Goal: Information Seeking & Learning: Check status

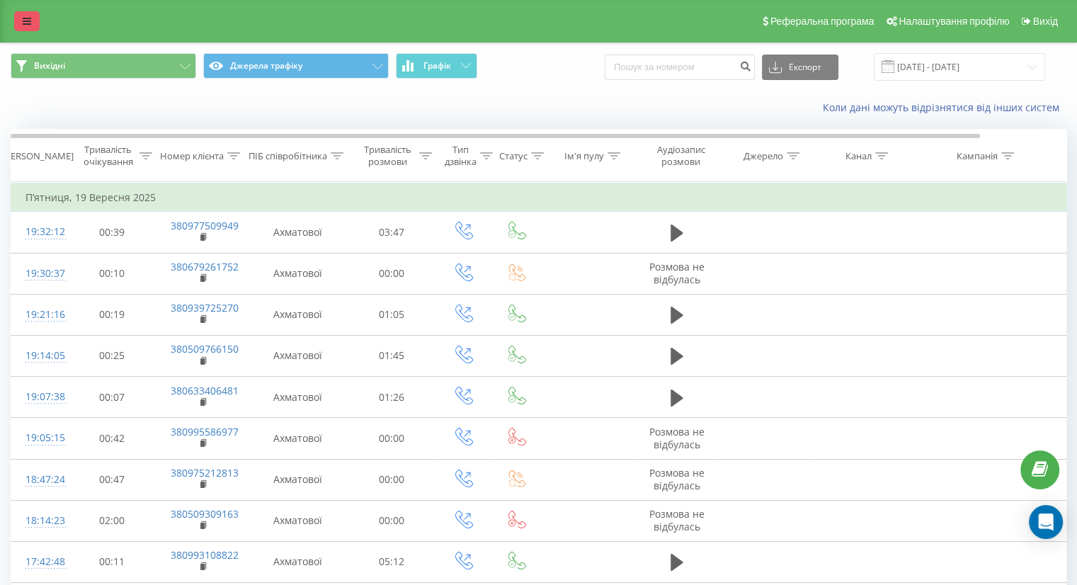
click at [28, 21] on icon at bounding box center [27, 21] width 8 height 10
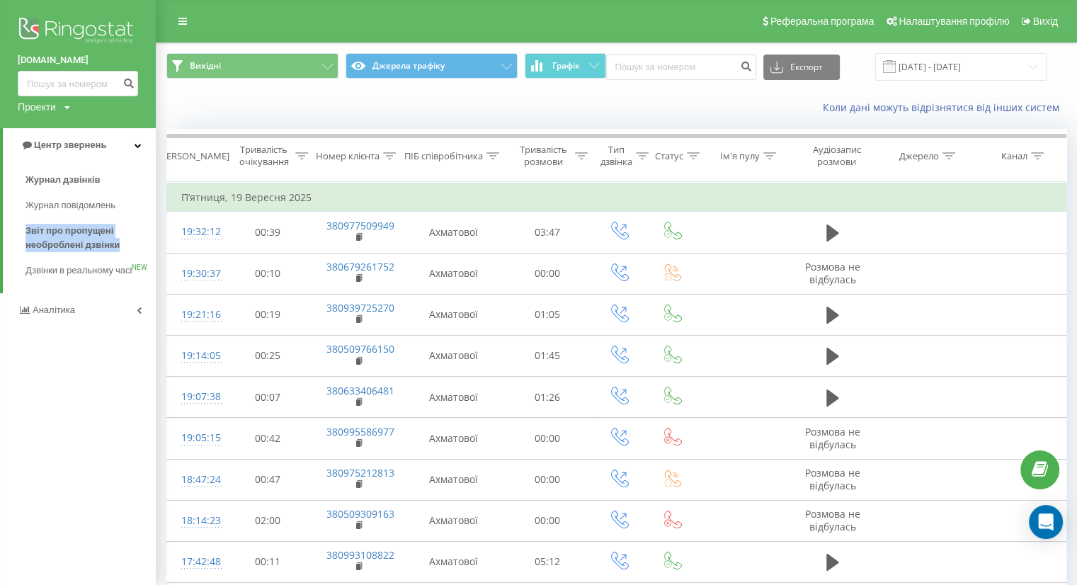
drag, startPoint x: 22, startPoint y: 230, endPoint x: 135, endPoint y: 245, distance: 113.6
click at [135, 244] on div "Журнал дзвінків Журнал повідомлень Звіт про пропущені необроблені дзвінки Дзвін…" at bounding box center [85, 225] width 142 height 116
click at [92, 240] on span "Звіт про пропущені необроблені дзвінки" at bounding box center [86, 238] width 123 height 28
click at [69, 241] on span "Звіт про пропущені необроблені дзвінки" at bounding box center [86, 238] width 123 height 28
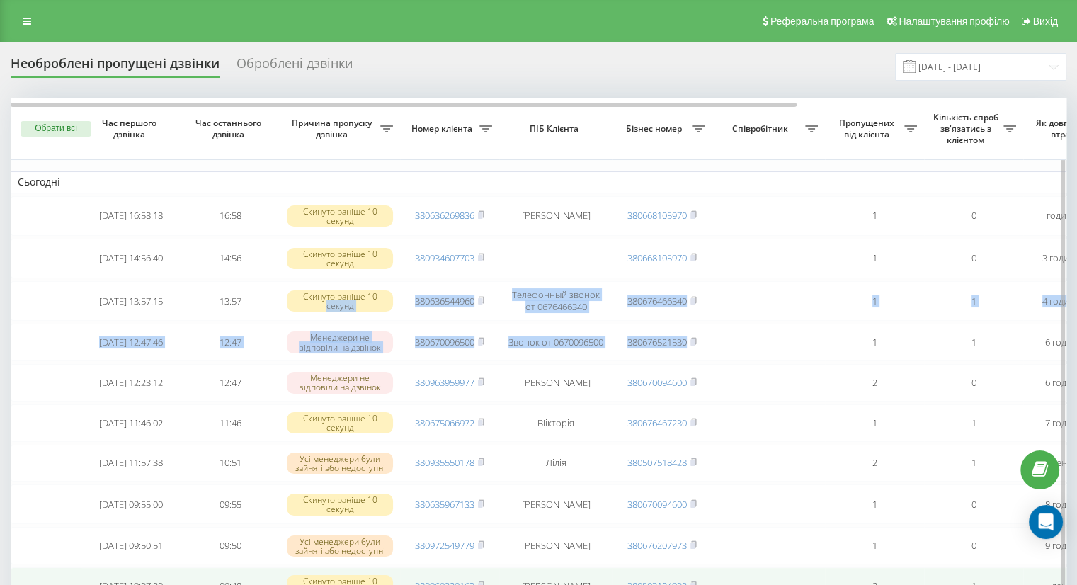
drag, startPoint x: 751, startPoint y: 350, endPoint x: 532, endPoint y: 581, distance: 319.1
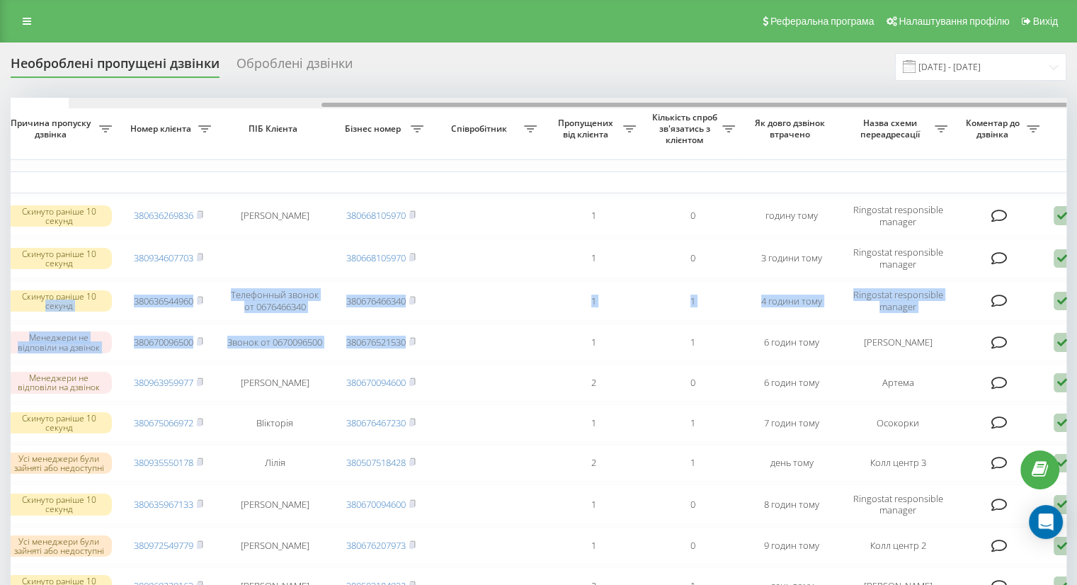
scroll to position [0, 360]
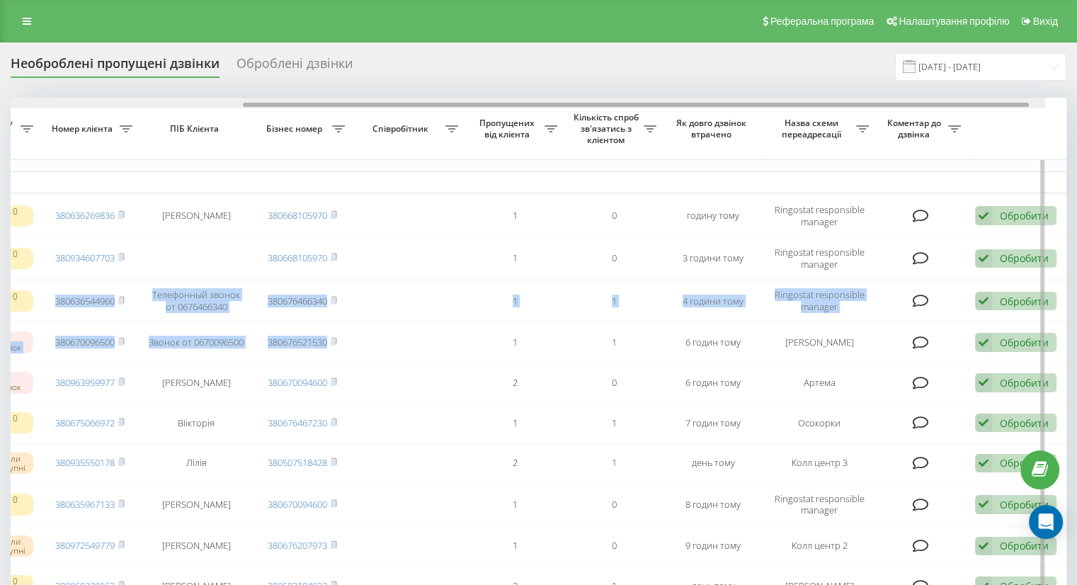
drag, startPoint x: 547, startPoint y: 106, endPoint x: 823, endPoint y: 108, distance: 276.2
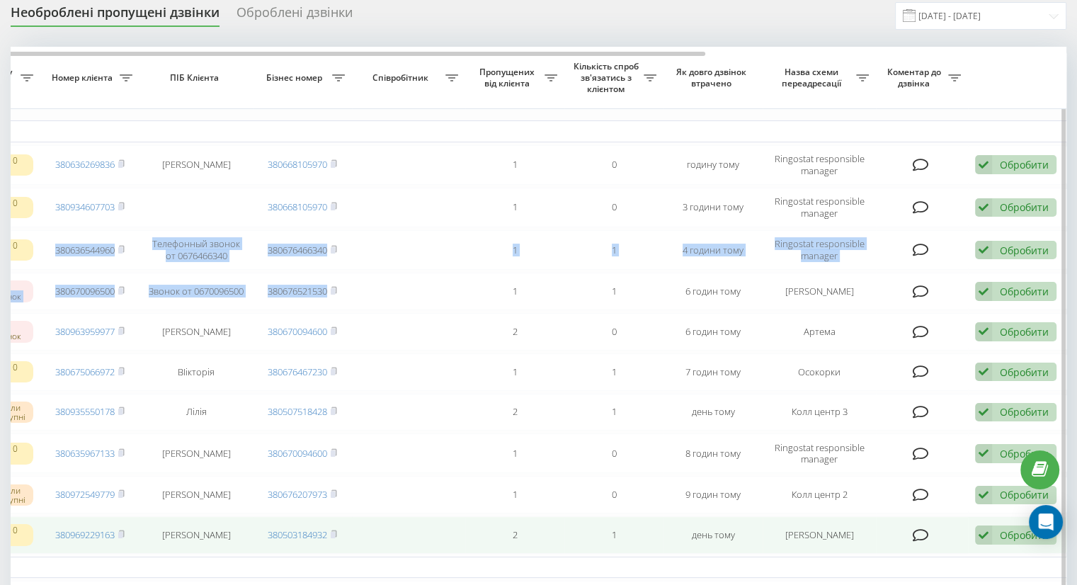
scroll to position [0, 0]
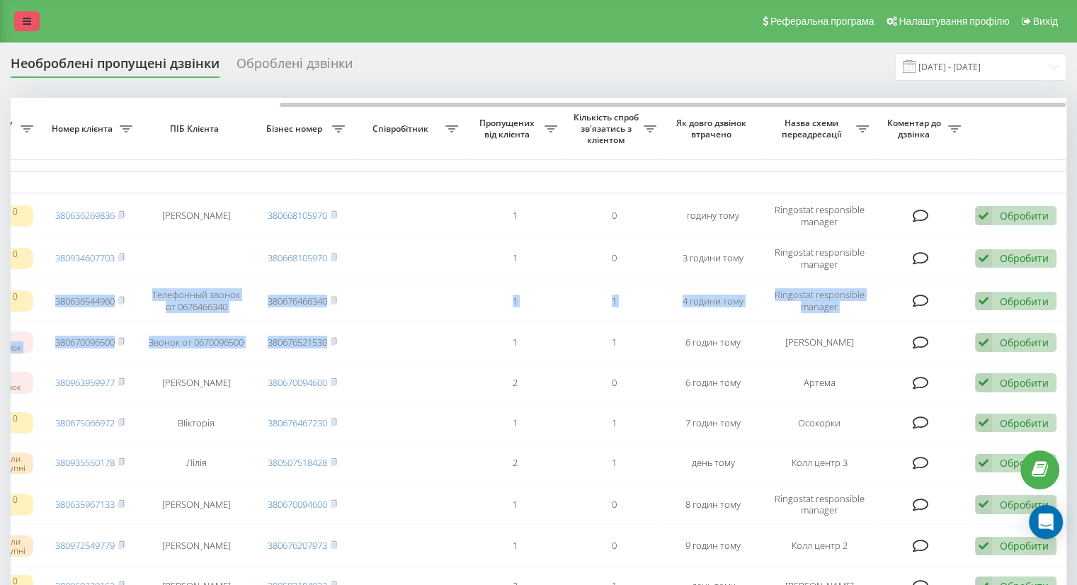
click at [23, 15] on link at bounding box center [26, 21] width 25 height 20
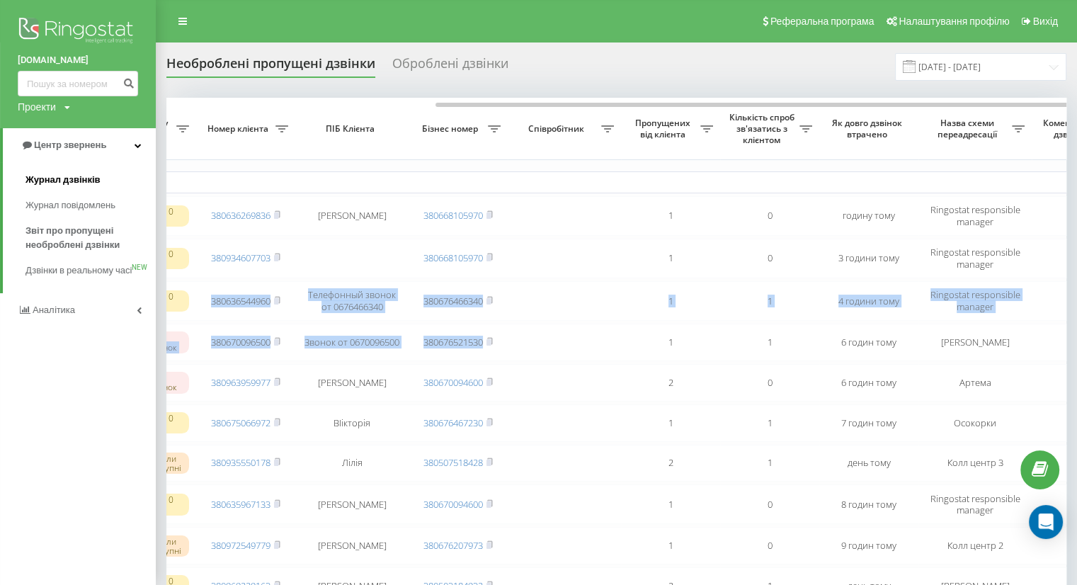
click at [57, 178] on span "Журнал дзвінків" at bounding box center [62, 180] width 75 height 14
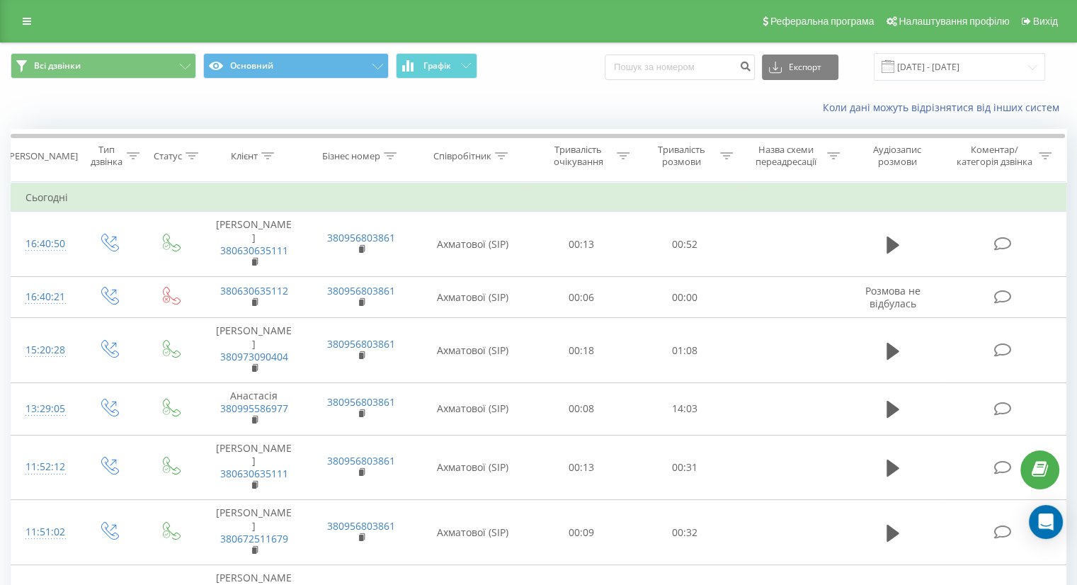
click at [894, 60] on span at bounding box center [888, 66] width 13 height 13
click at [921, 67] on input "[DATE] - [DATE]" at bounding box center [959, 67] width 171 height 28
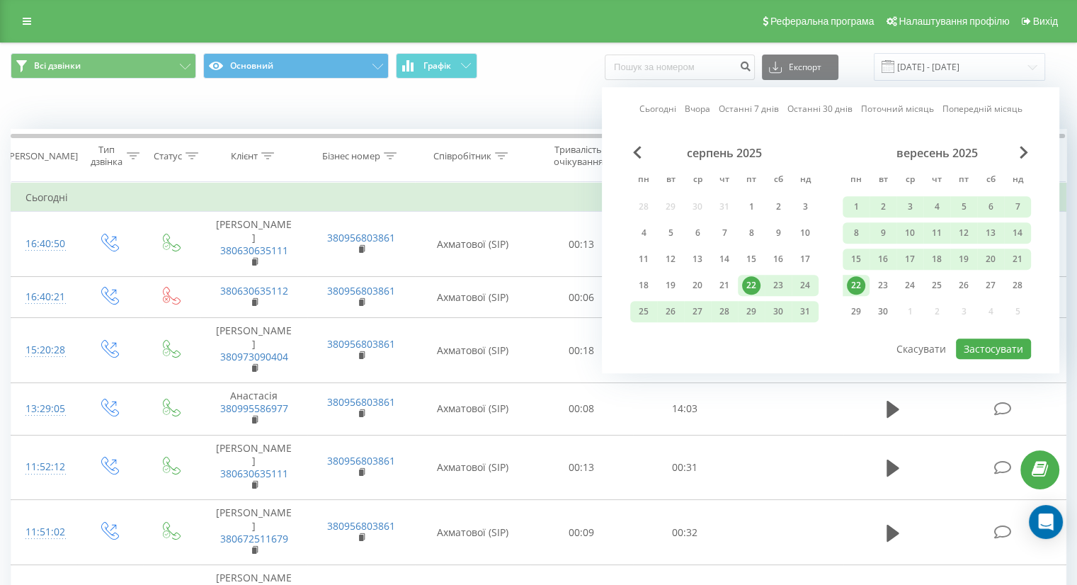
click at [863, 282] on div "22" at bounding box center [856, 285] width 18 height 18
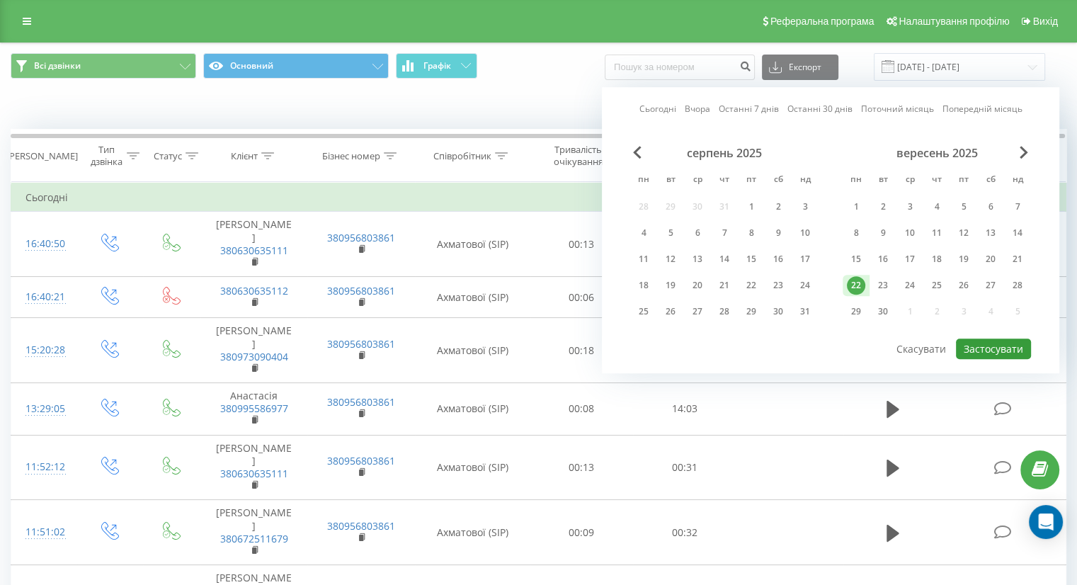
click at [974, 343] on button "Застосувати" at bounding box center [993, 349] width 75 height 21
type input "[DATE] - [DATE]"
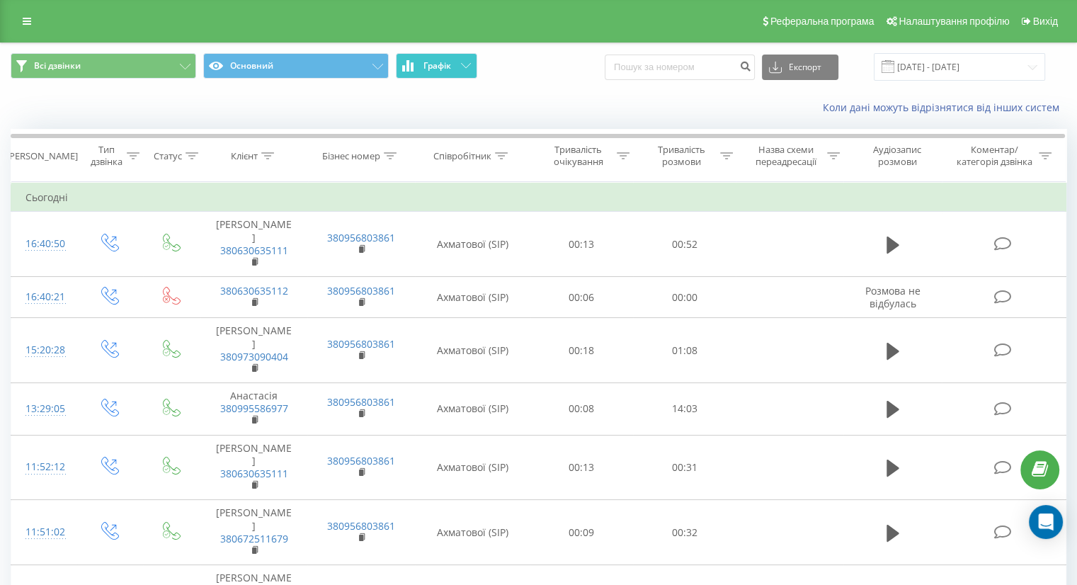
click at [464, 68] on icon at bounding box center [466, 65] width 10 height 5
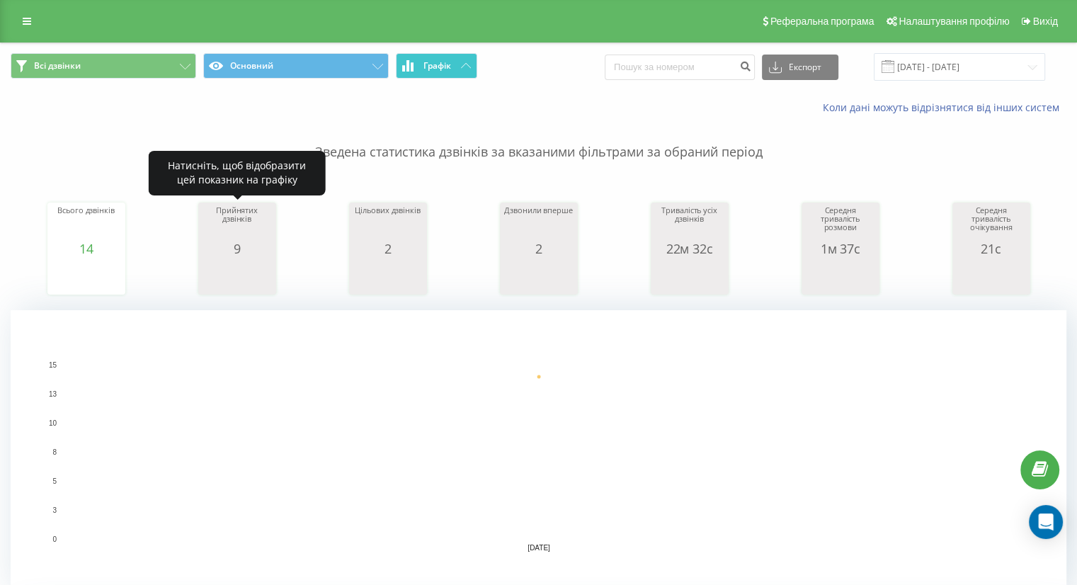
drag, startPoint x: 222, startPoint y: 264, endPoint x: 265, endPoint y: 270, distance: 42.9
click at [265, 270] on rect "A chart." at bounding box center [237, 277] width 71 height 26
drag, startPoint x: 215, startPoint y: 248, endPoint x: 274, endPoint y: 249, distance: 59.5
click at [274, 249] on div "Прийнятих дзвінків 9 date answeredCalls [DATE] 9 [DATE]" at bounding box center [237, 249] width 78 height 92
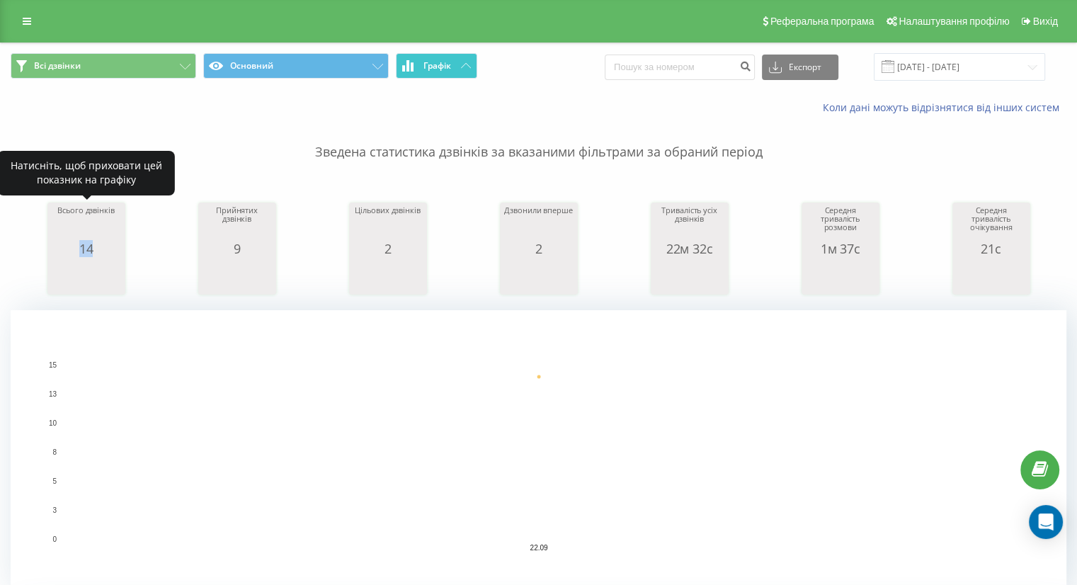
drag, startPoint x: 79, startPoint y: 251, endPoint x: 117, endPoint y: 252, distance: 38.3
click at [117, 252] on div "14" at bounding box center [86, 248] width 71 height 14
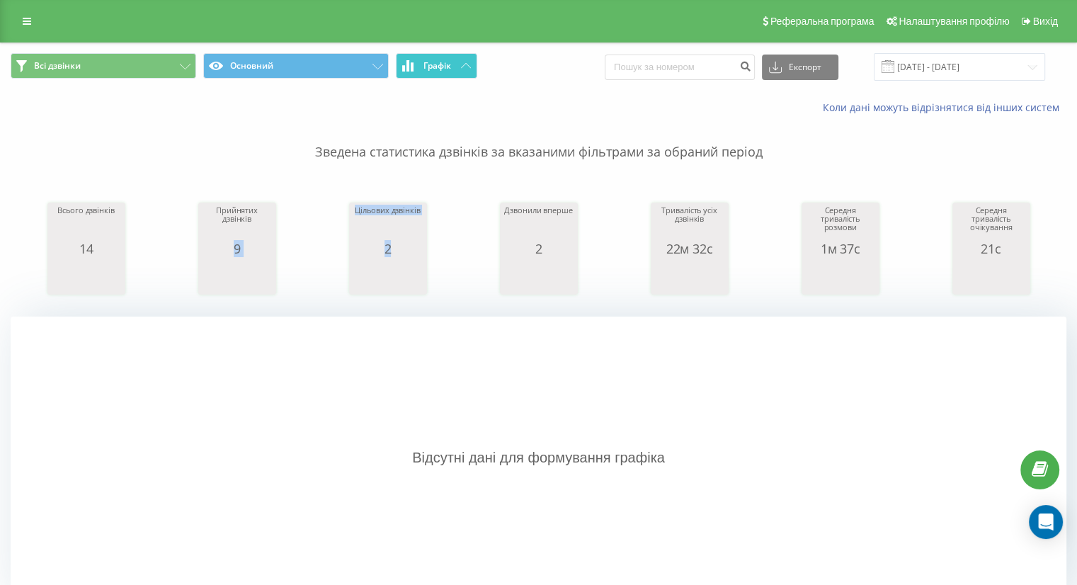
drag, startPoint x: 229, startPoint y: 249, endPoint x: 339, endPoint y: 271, distance: 112.6
click at [339, 271] on div "Всього дзвінків 14 date totalCalls 22.09.25 14 date totalCalls 22.09.25 14 22.0…" at bounding box center [539, 235] width 1056 height 122
click at [525, 164] on div "Зведена статистика дзвінків за вказаними фільтрами за обраний період Всього дзв…" at bounding box center [539, 357] width 1056 height 484
click at [20, 21] on link at bounding box center [26, 21] width 25 height 20
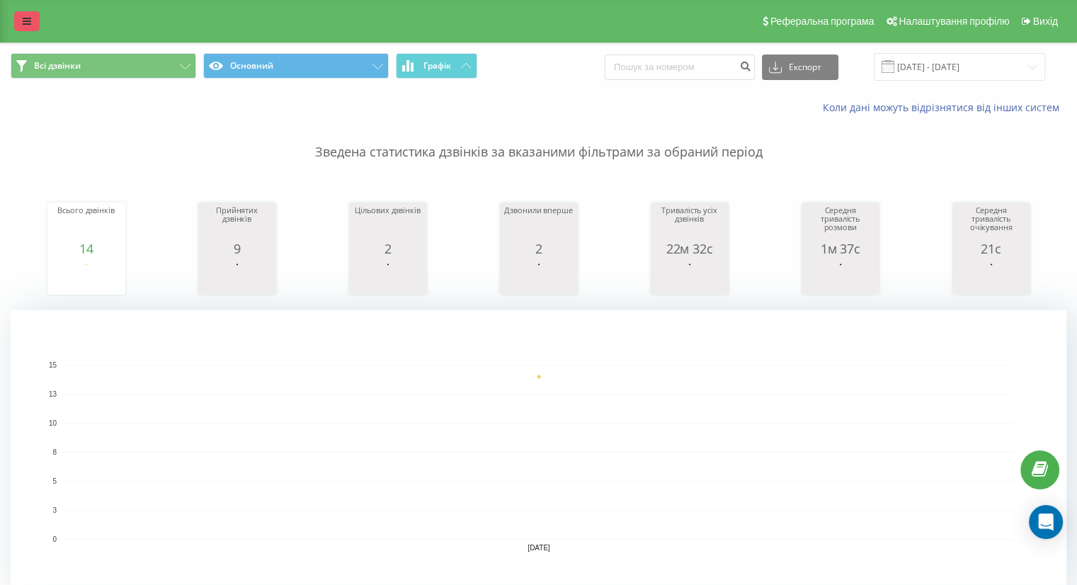
click at [19, 15] on link at bounding box center [26, 21] width 25 height 20
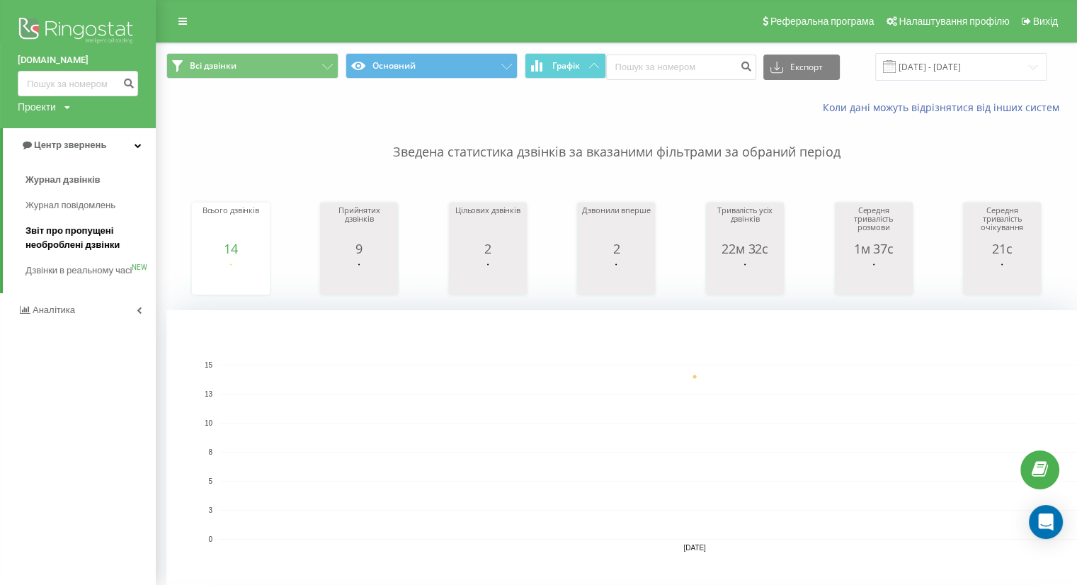
click at [59, 248] on span "Звіт про пропущені необроблені дзвінки" at bounding box center [86, 238] width 123 height 28
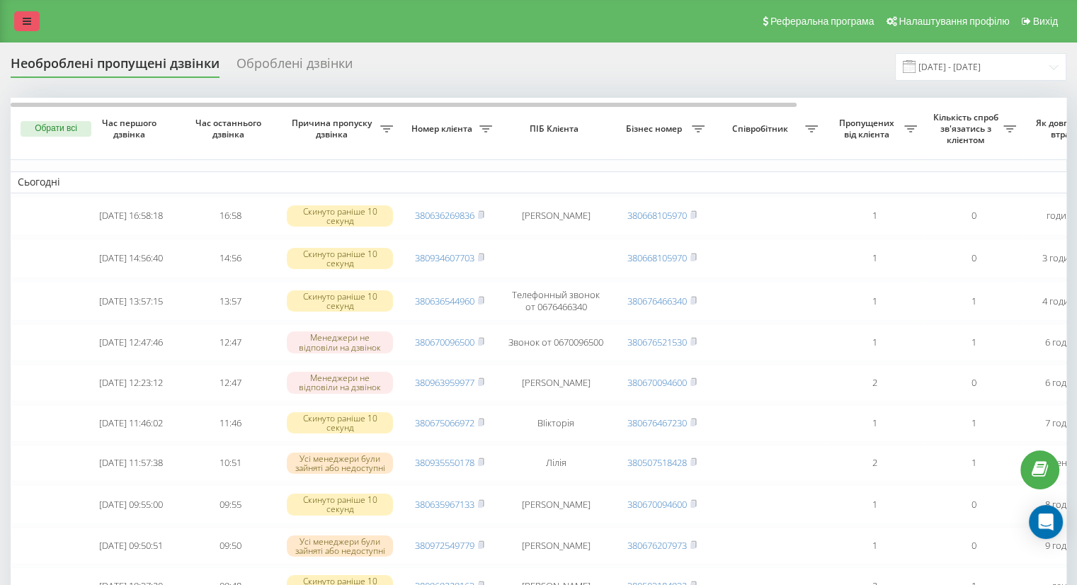
click at [25, 24] on icon at bounding box center [27, 21] width 8 height 10
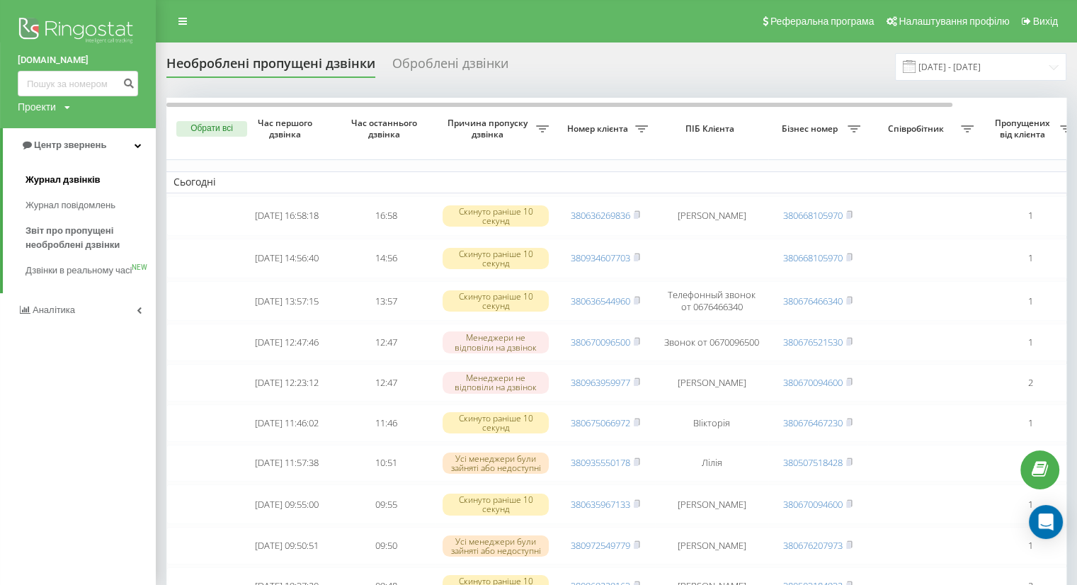
click at [57, 187] on span "Журнал дзвінків" at bounding box center [62, 180] width 75 height 14
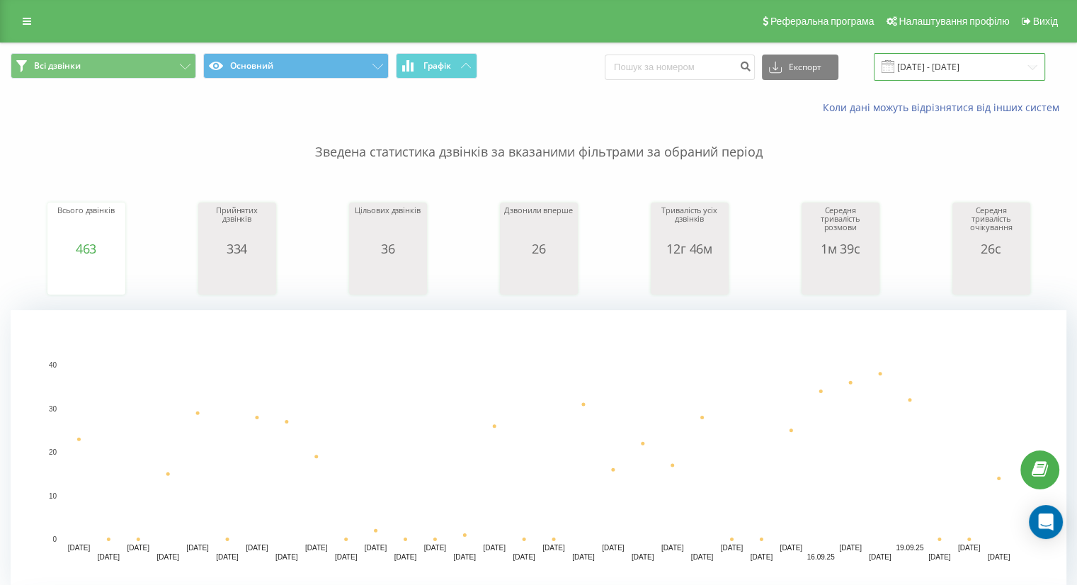
click at [940, 63] on input "[DATE] - [DATE]" at bounding box center [959, 67] width 171 height 28
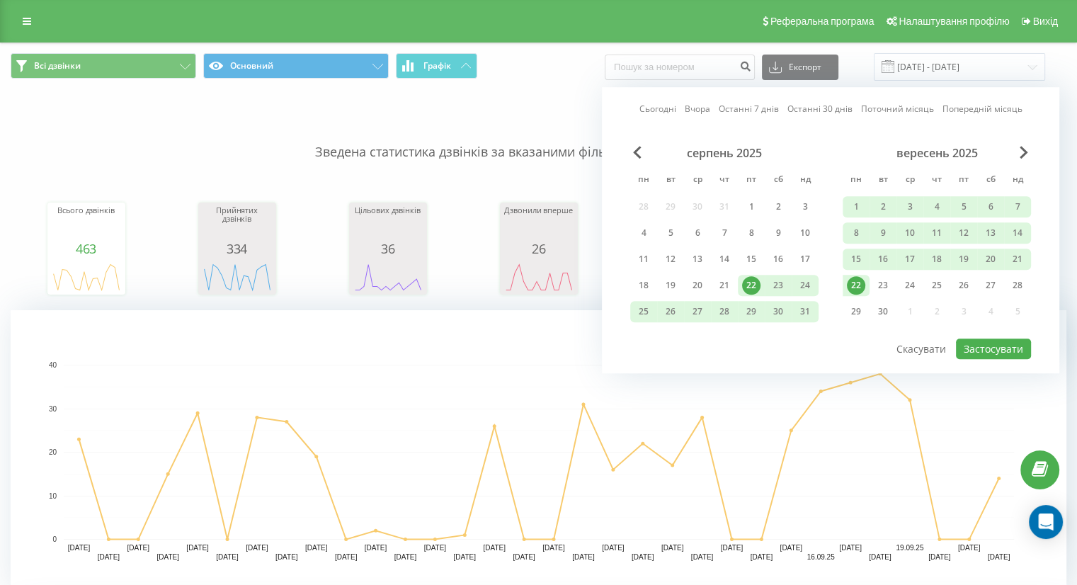
click at [852, 286] on div "22" at bounding box center [856, 285] width 18 height 18
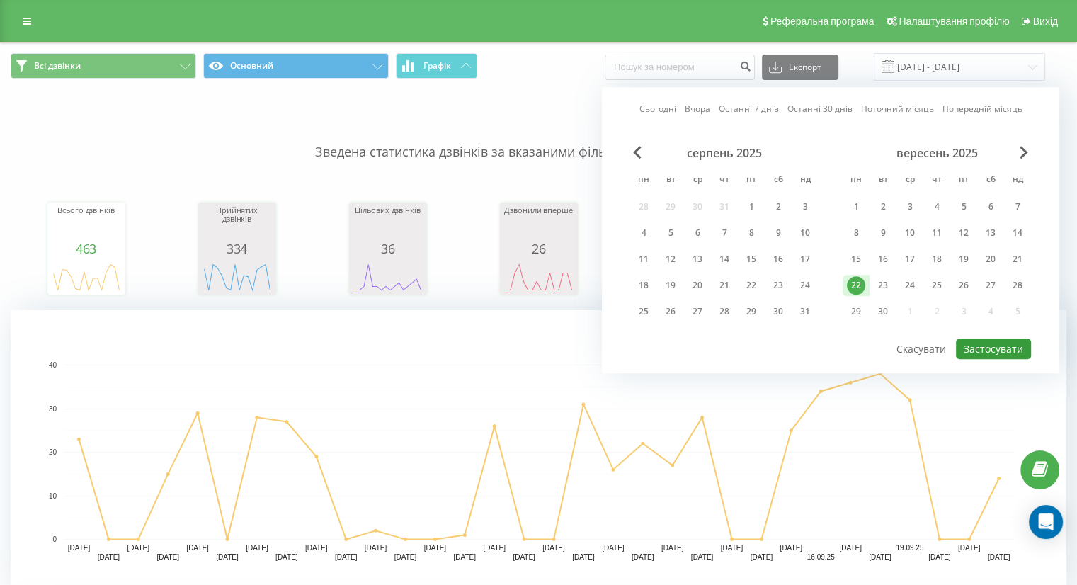
click at [991, 349] on button "Застосувати" at bounding box center [993, 349] width 75 height 21
type input "[DATE] - [DATE]"
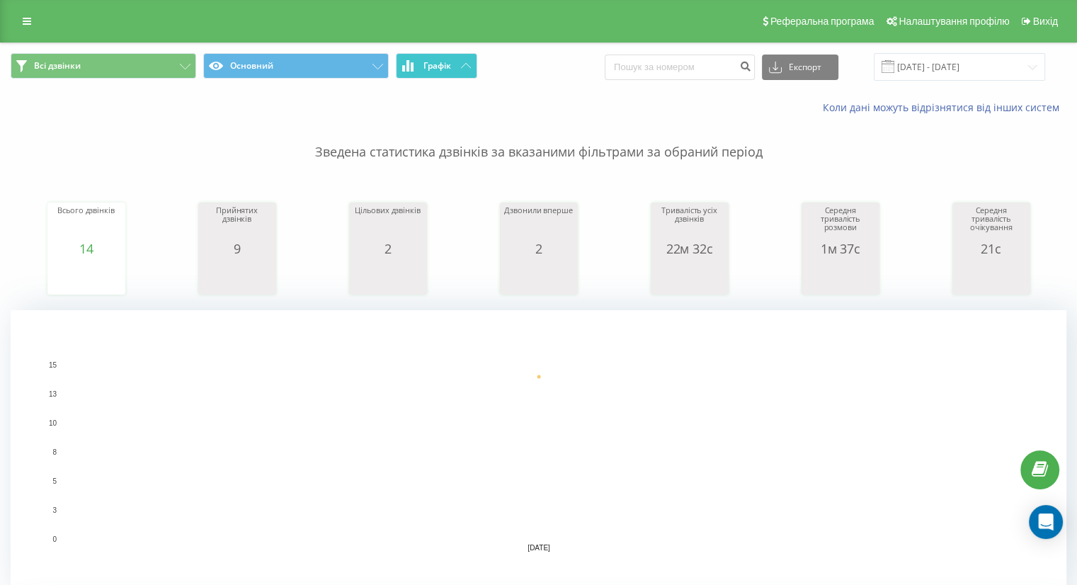
click at [461, 66] on icon at bounding box center [466, 65] width 10 height 5
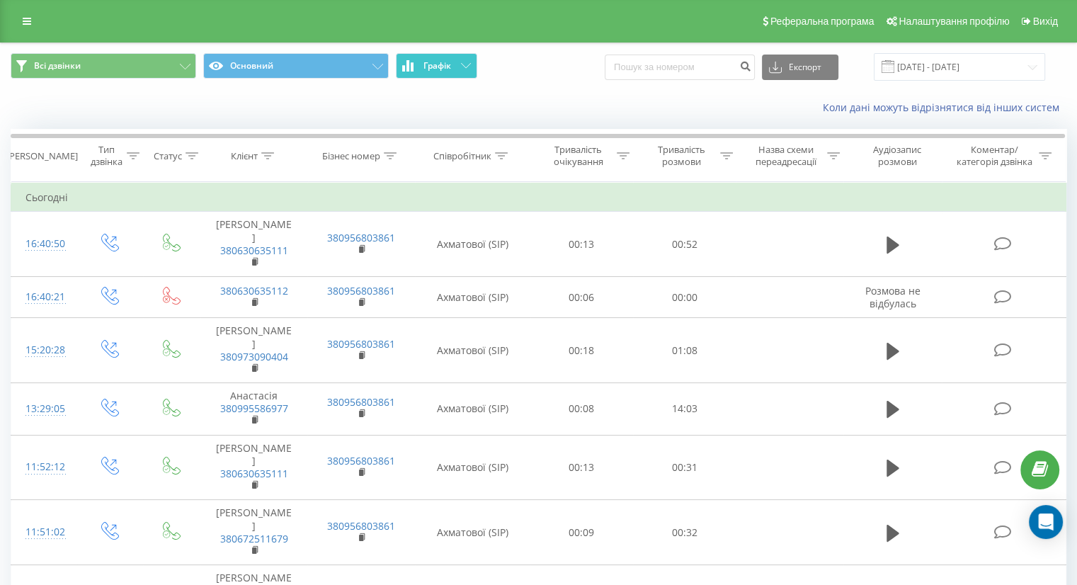
click at [465, 66] on icon at bounding box center [466, 65] width 10 height 5
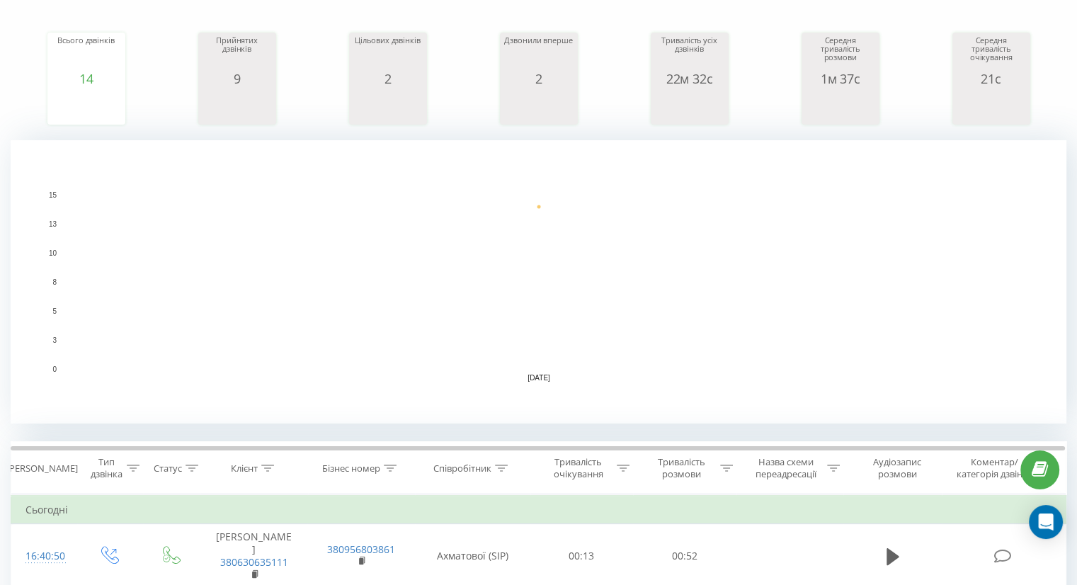
scroll to position [212, 0]
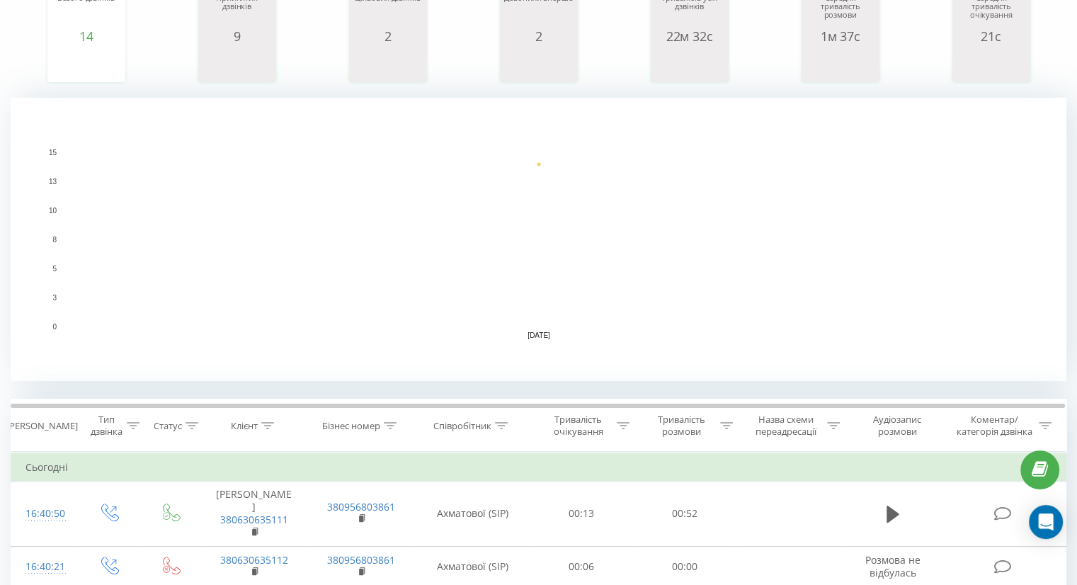
drag, startPoint x: 591, startPoint y: 324, endPoint x: 543, endPoint y: 323, distance: 47.5
click at [241, 304] on rect "A chart." at bounding box center [539, 239] width 950 height 175
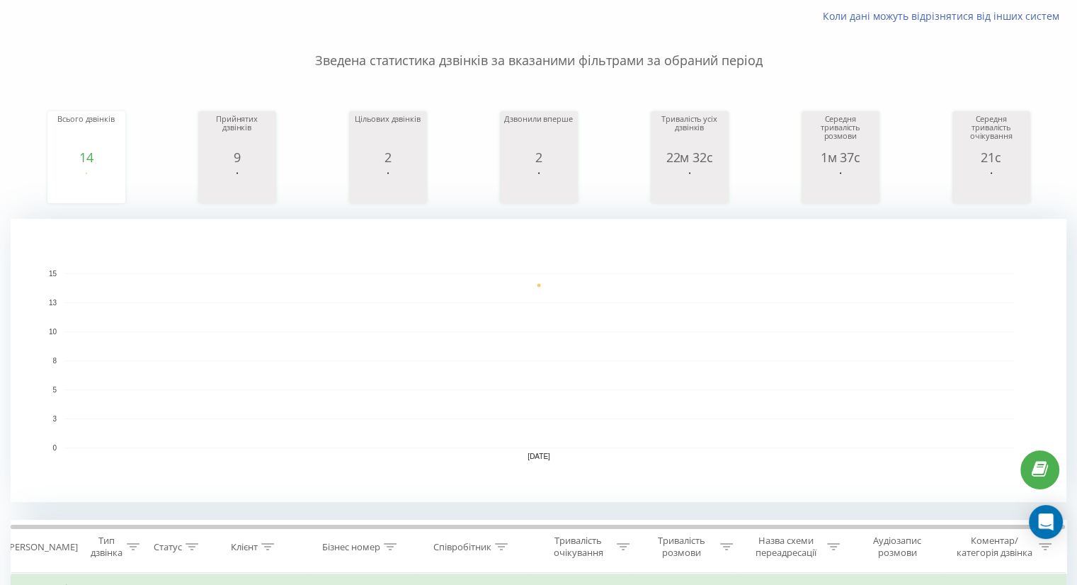
scroll to position [0, 0]
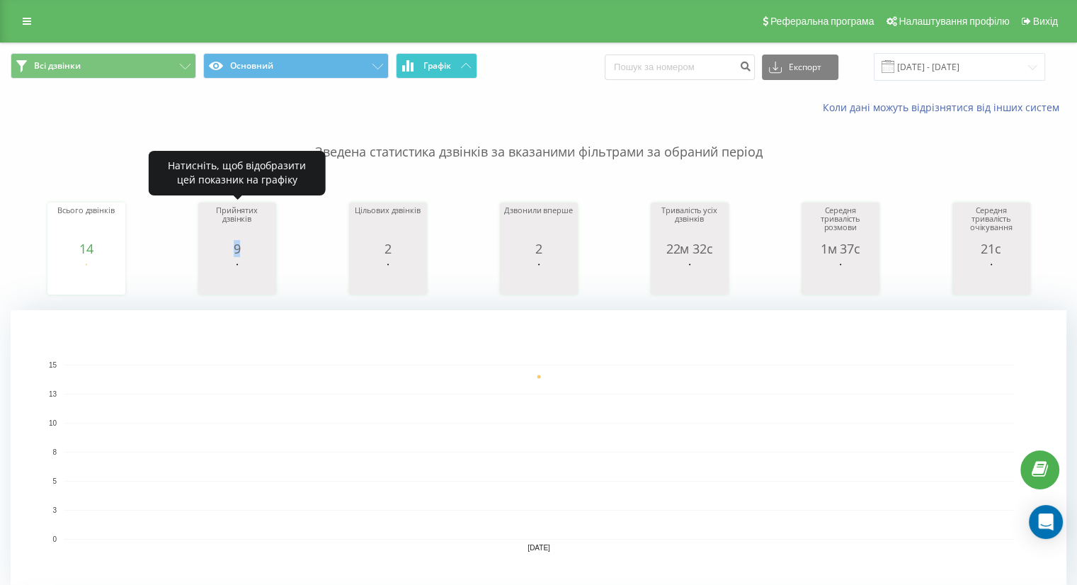
drag, startPoint x: 229, startPoint y: 247, endPoint x: 189, endPoint y: 246, distance: 40.4
click at [189, 246] on div "Всього дзвінків 14 date totalCalls [DATE] [PHONE_NUMBER][DATE] Прийнятих дзвінк…" at bounding box center [539, 235] width 1056 height 122
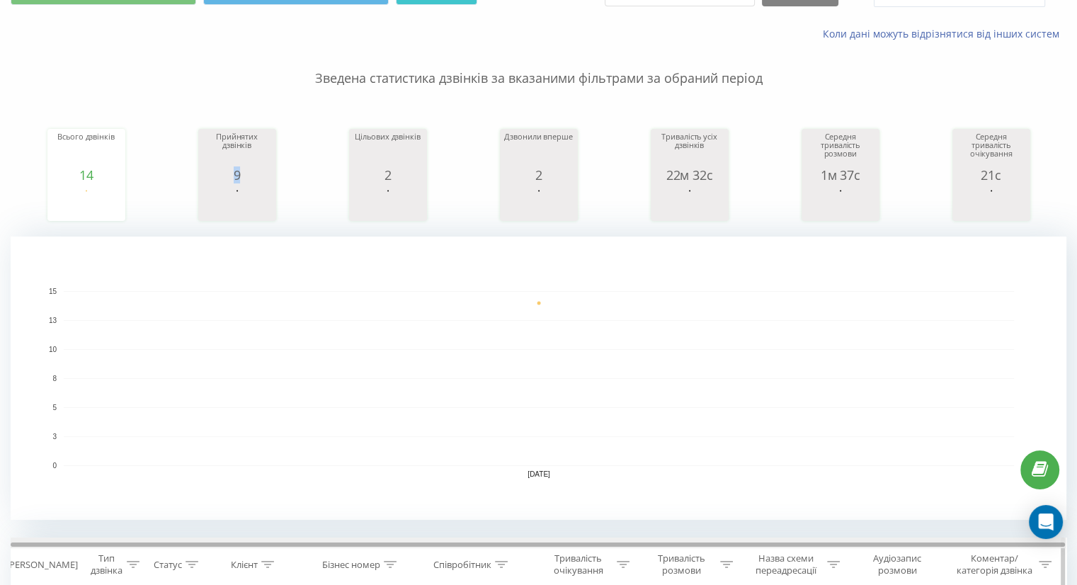
scroll to position [142, 0]
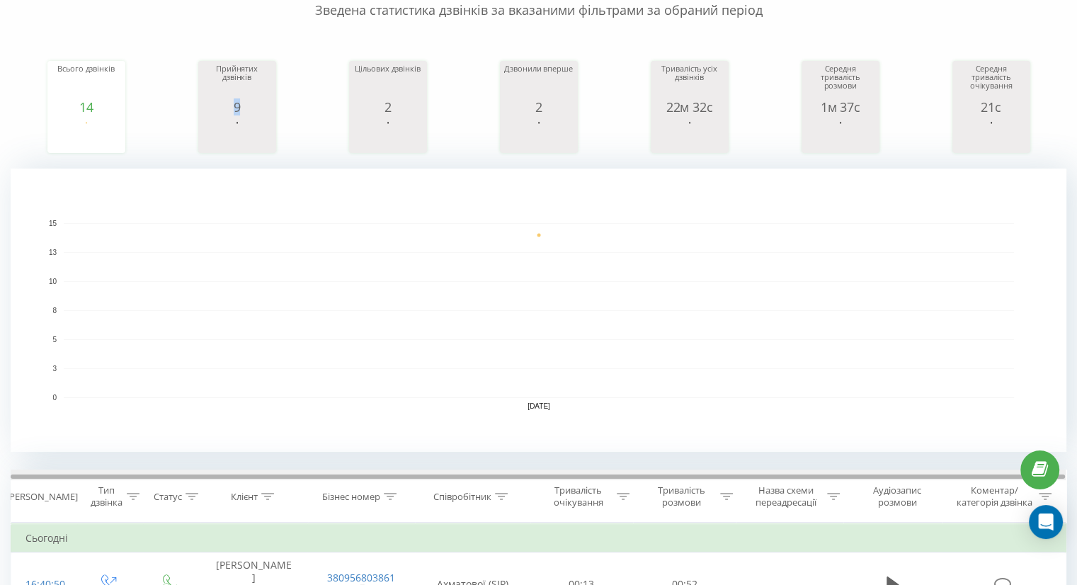
drag, startPoint x: 346, startPoint y: 477, endPoint x: 0, endPoint y: 421, distance: 350.8
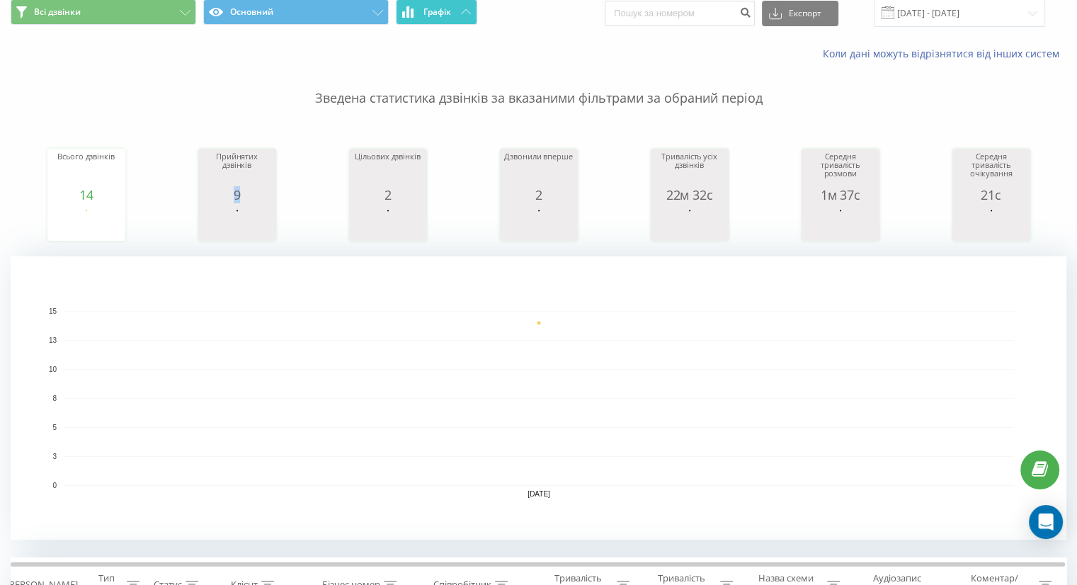
scroll to position [0, 0]
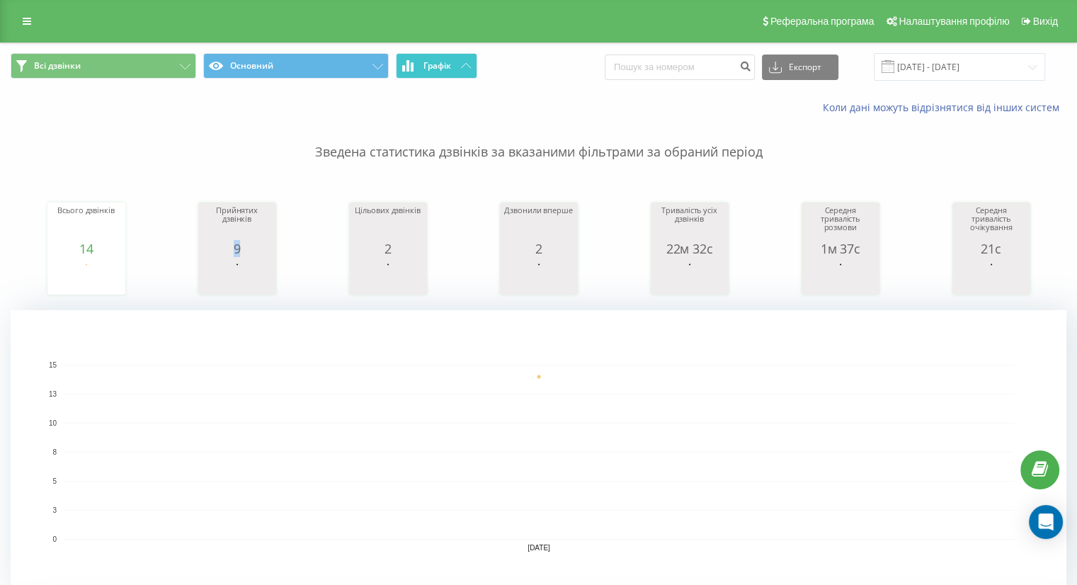
click at [462, 63] on icon at bounding box center [466, 65] width 10 height 5
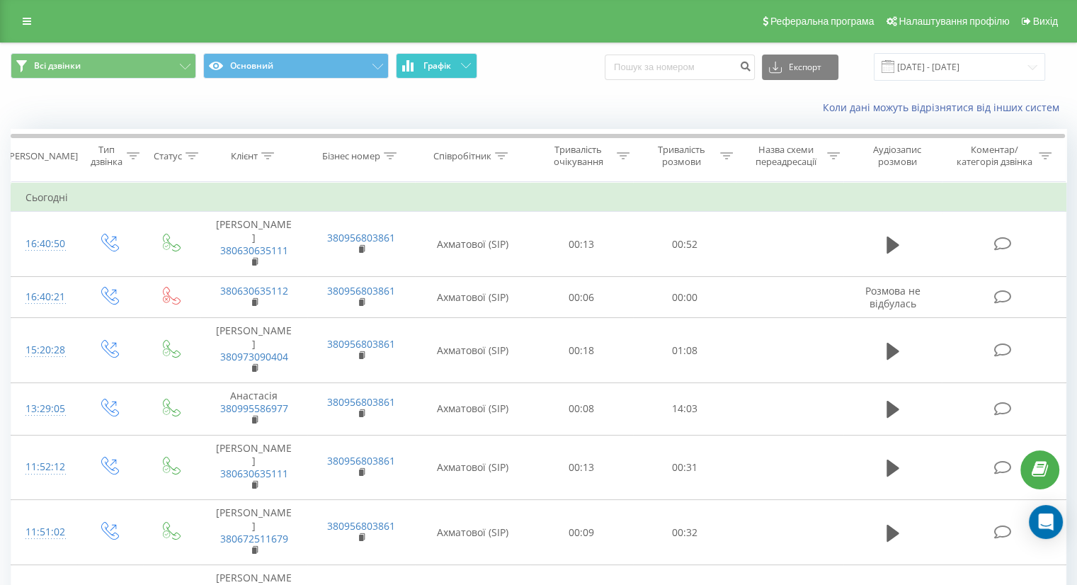
click at [462, 63] on icon at bounding box center [466, 65] width 10 height 5
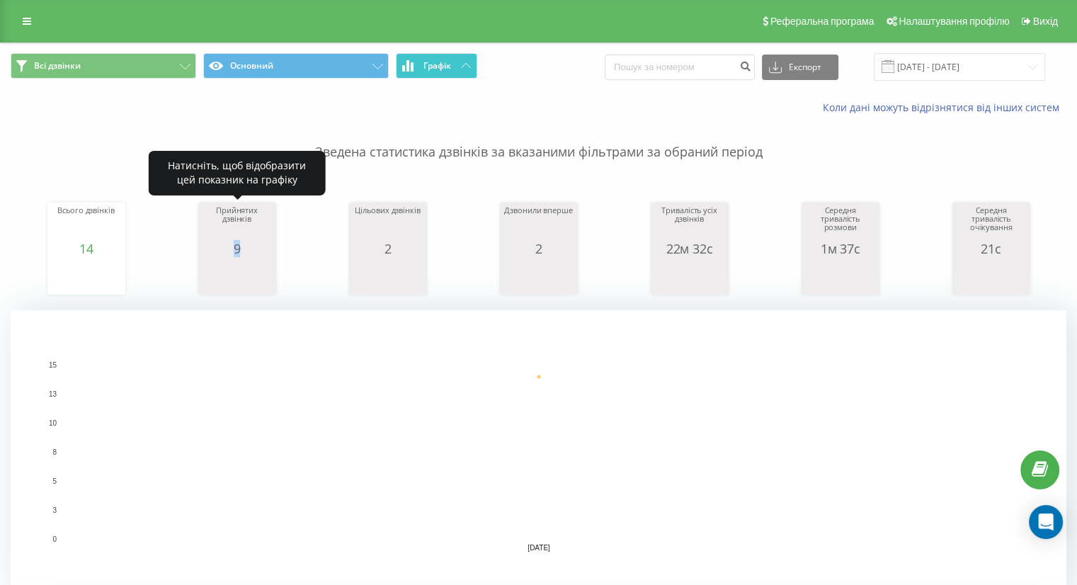
drag, startPoint x: 261, startPoint y: 256, endPoint x: 162, endPoint y: 254, distance: 98.5
click at [162, 254] on div "Всього дзвінків 14 date totalCalls [DATE] [PHONE_NUMBER][DATE] Прийнятих дзвінк…" at bounding box center [539, 235] width 1056 height 122
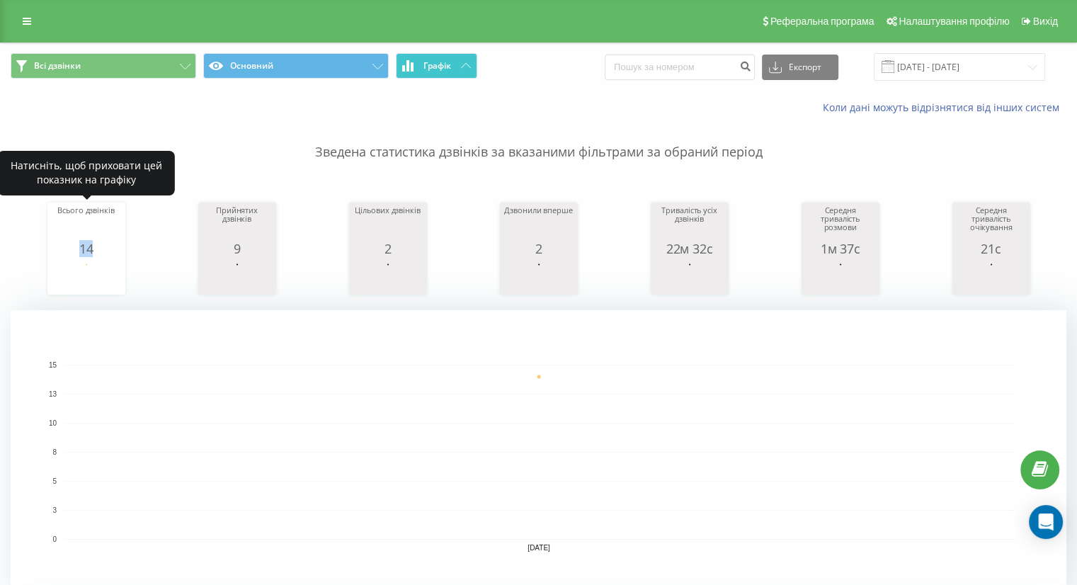
drag, startPoint x: 98, startPoint y: 250, endPoint x: 122, endPoint y: 250, distance: 24.1
click at [17, 250] on div "Всього дзвінків 14 date totalCalls [DATE] [PHONE_NUMBER][DATE] Прийнятих дзвінк…" at bounding box center [539, 235] width 1056 height 122
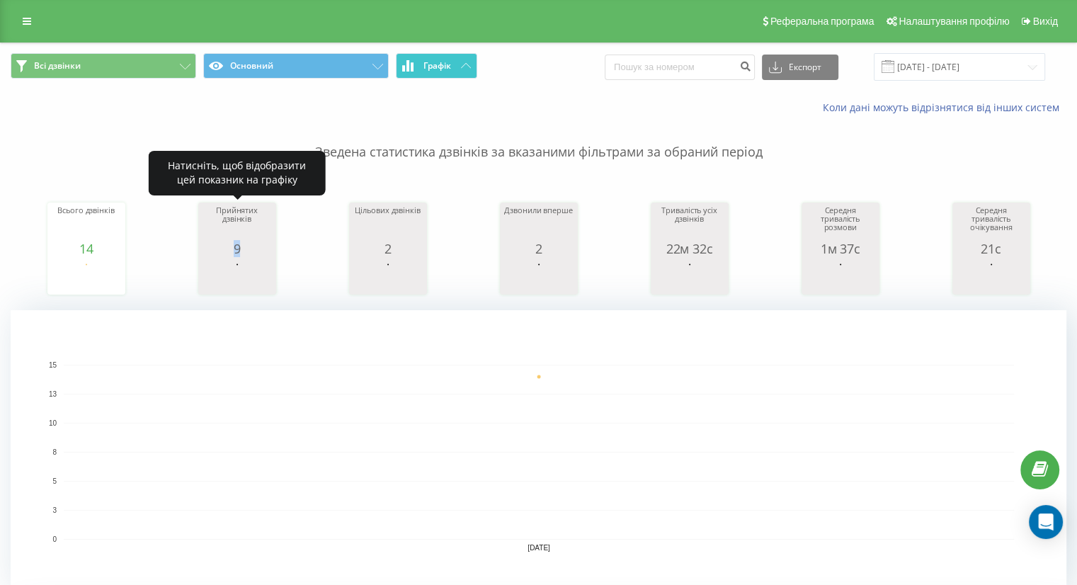
drag, startPoint x: 246, startPoint y: 251, endPoint x: 198, endPoint y: 244, distance: 48.0
click at [198, 244] on div "Прийнятих дзвінків 9 date answeredCalls [DATE] 9 [DATE]" at bounding box center [237, 249] width 78 height 92
